Goal: Task Accomplishment & Management: Manage account settings

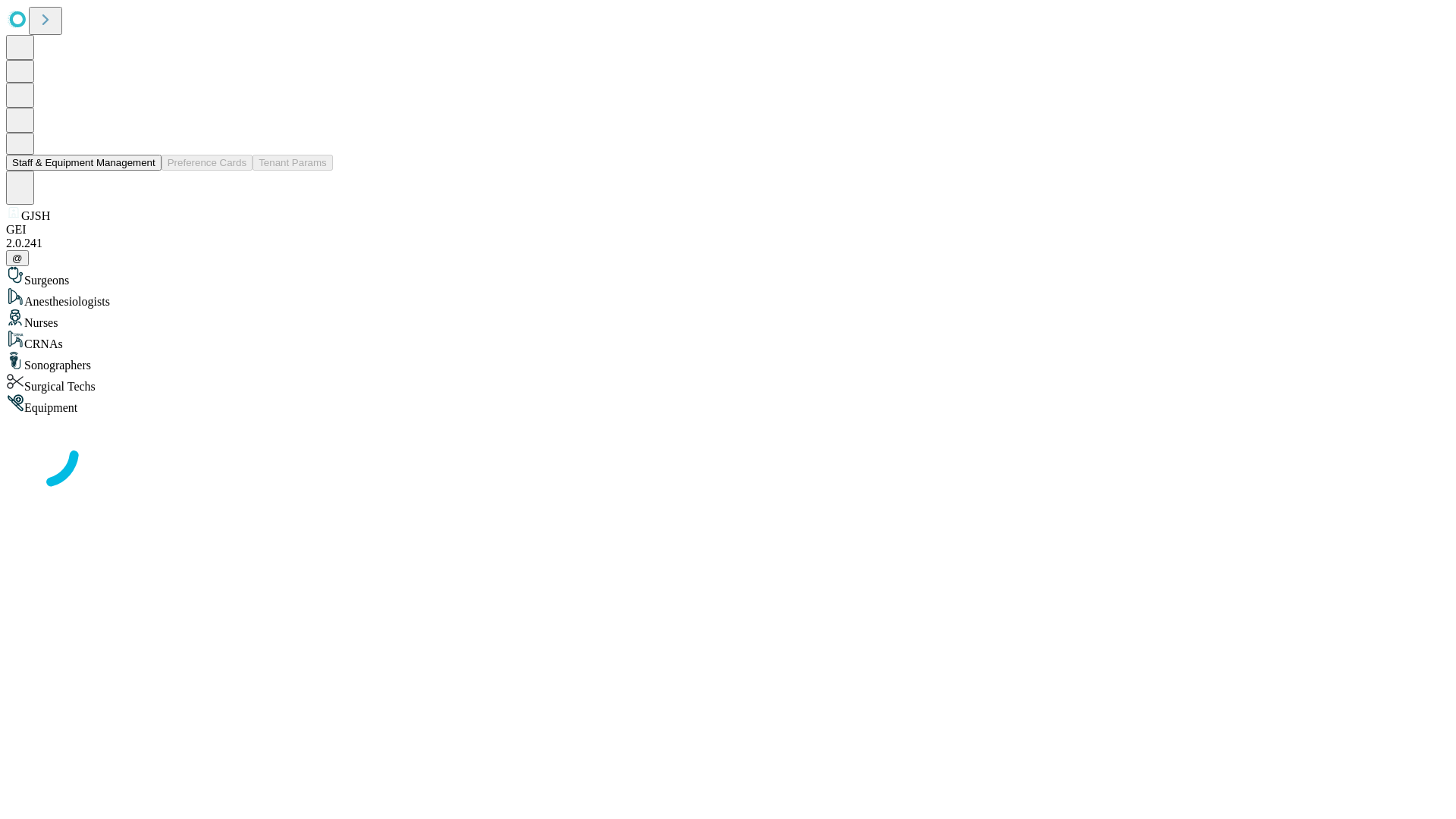
click at [144, 171] on button "Staff & Equipment Management" at bounding box center [84, 162] width 156 height 16
